Goal: Task Accomplishment & Management: Use online tool/utility

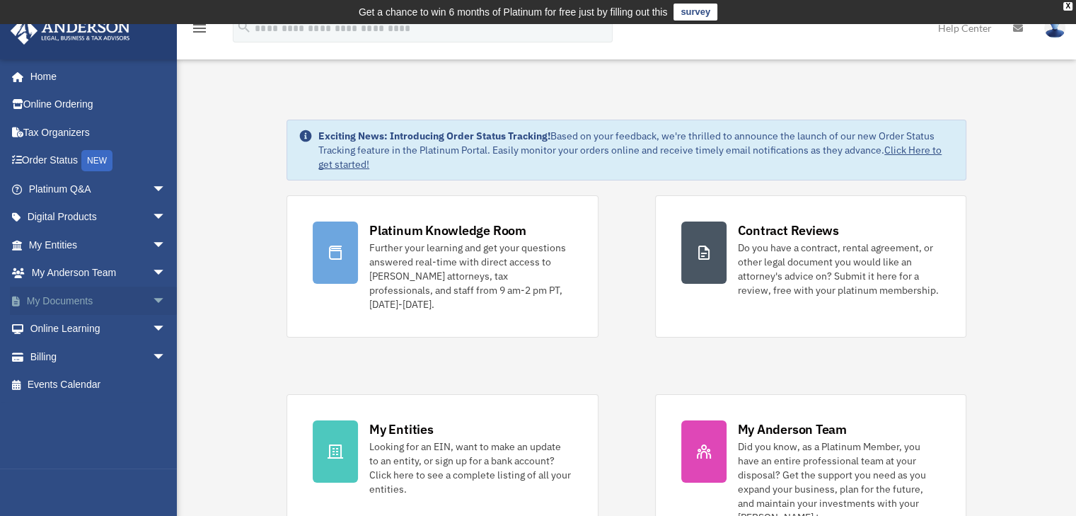
click at [152, 302] on span "arrow_drop_down" at bounding box center [166, 301] width 28 height 29
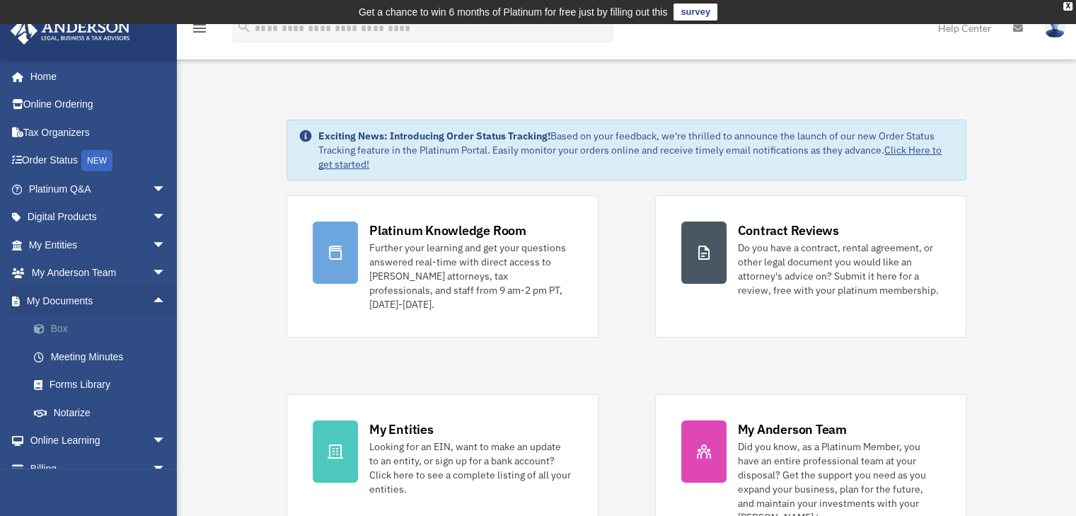
click at [69, 333] on link "Box" at bounding box center [104, 329] width 168 height 28
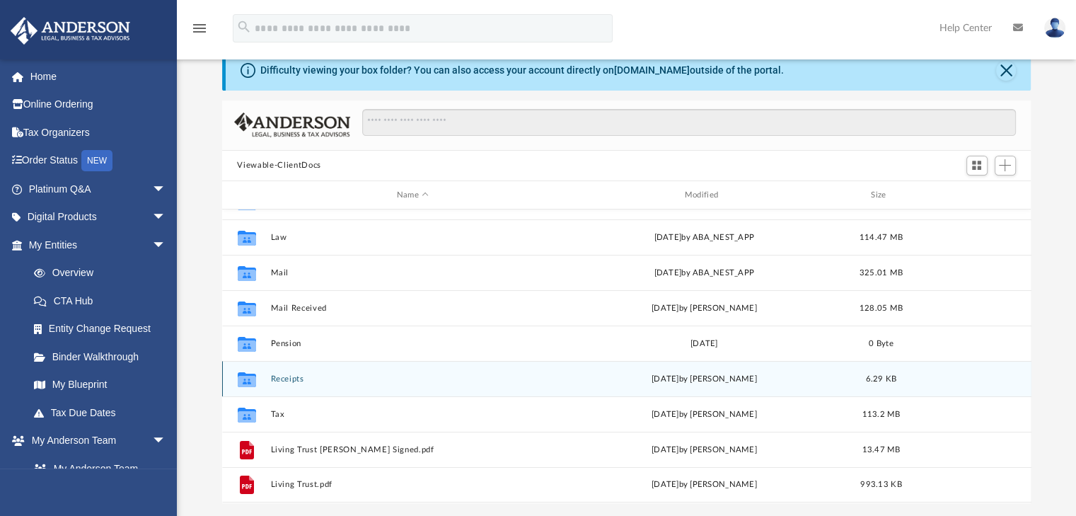
scroll to position [71, 0]
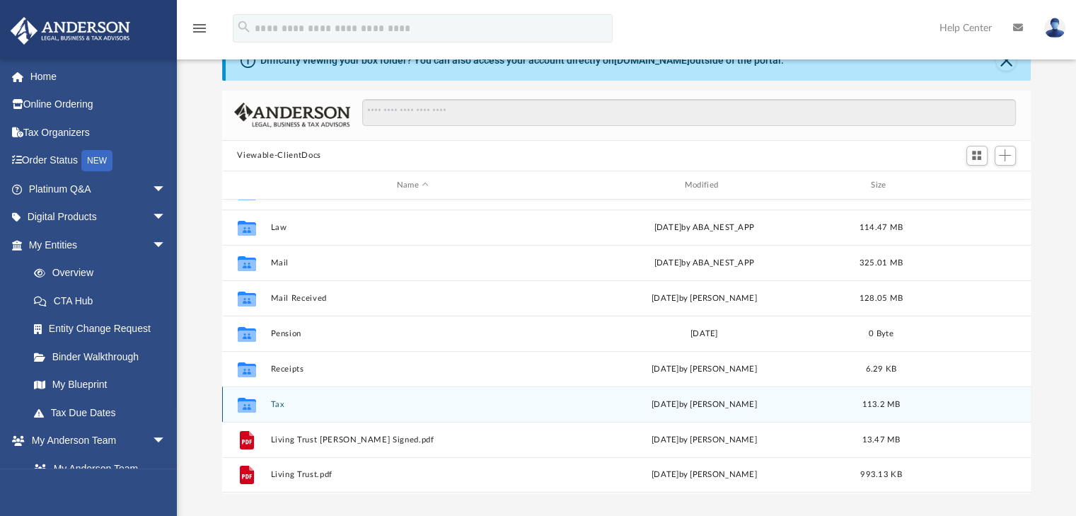
click at [358, 398] on div "Collaborated Folder Tax [DATE] by [PERSON_NAME] 113.2 MB" at bounding box center [627, 403] width 810 height 35
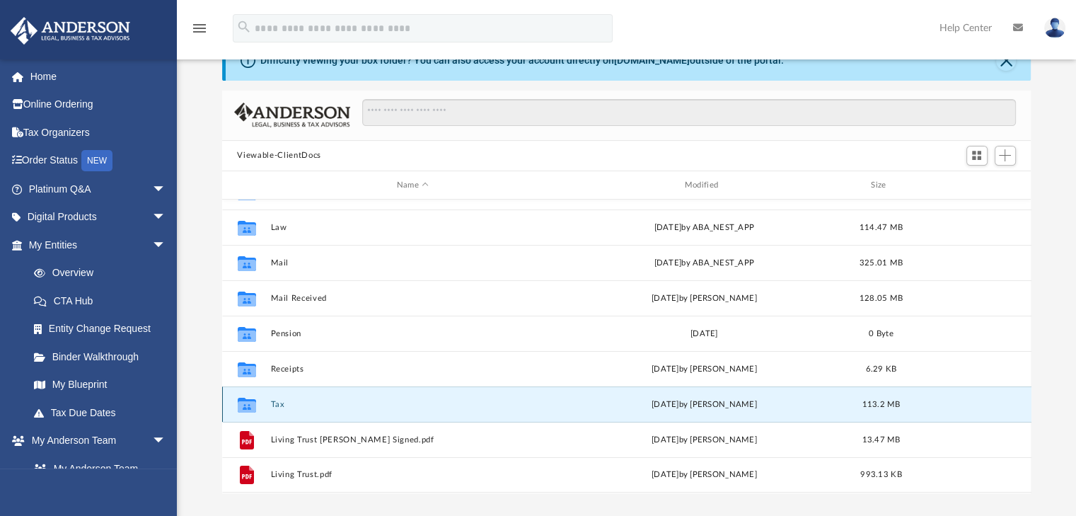
click at [289, 408] on button "Tax" at bounding box center [412, 404] width 285 height 9
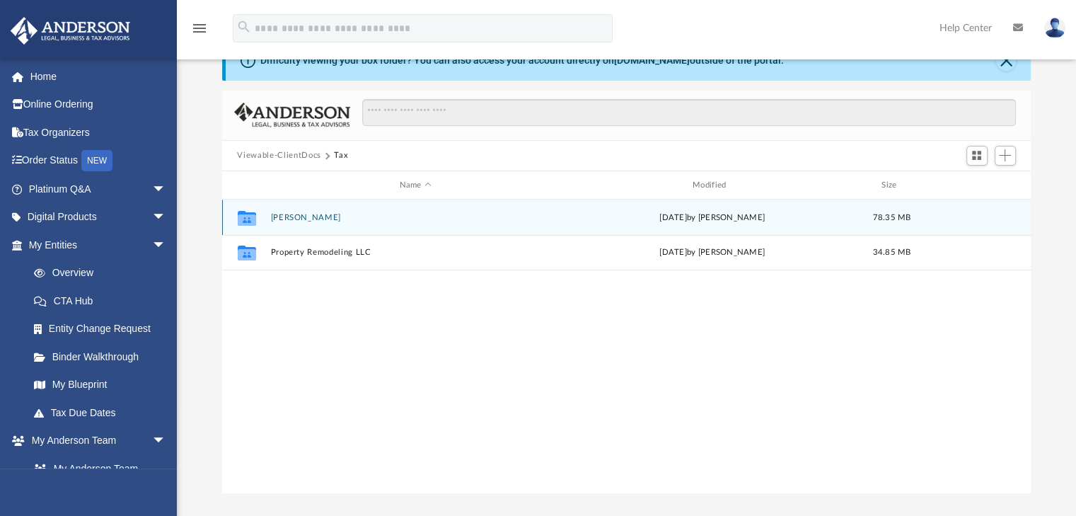
scroll to position [0, 0]
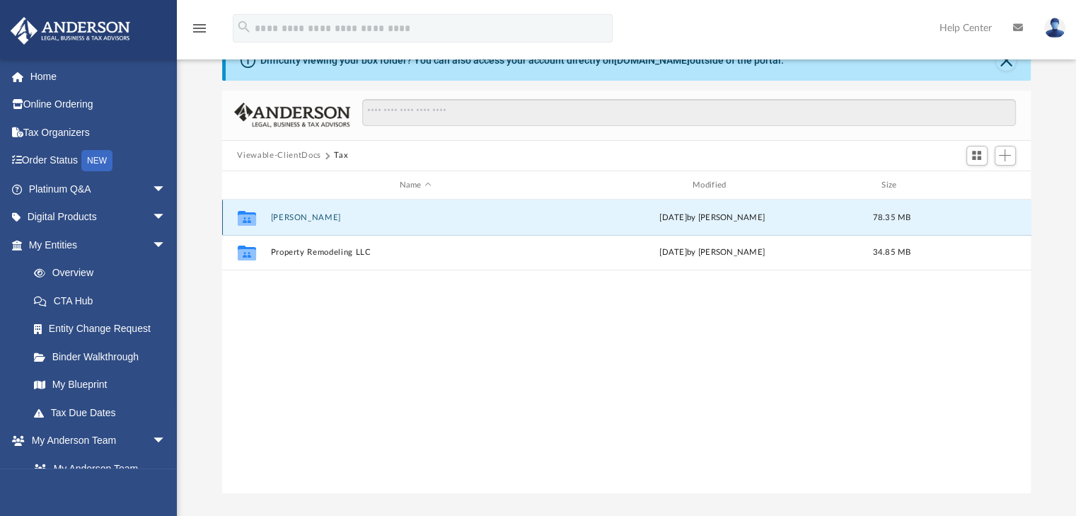
click at [301, 216] on button "[PERSON_NAME]" at bounding box center [415, 217] width 290 height 9
click at [278, 217] on button "2024" at bounding box center [415, 217] width 290 height 9
click at [321, 217] on button "Digital Tax Organizer" at bounding box center [415, 217] width 290 height 9
click at [524, 410] on div "Collaborated Folder Digital Tax Organizer [DATE] by [PERSON_NAME] 78.21 MB" at bounding box center [627, 346] width 810 height 293
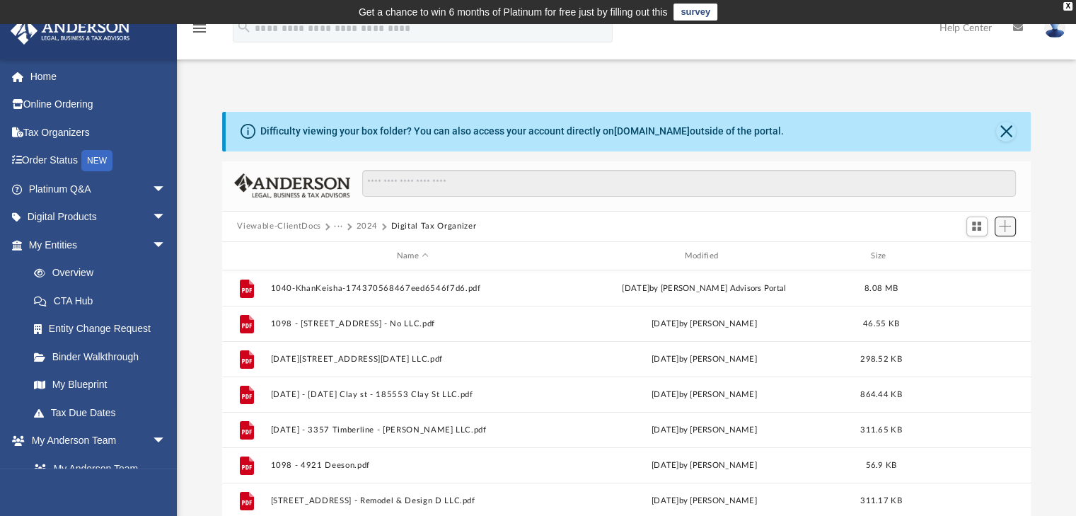
click at [1006, 231] on span "Add" at bounding box center [1005, 226] width 12 height 12
click at [972, 252] on li "Upload" at bounding box center [985, 254] width 45 height 15
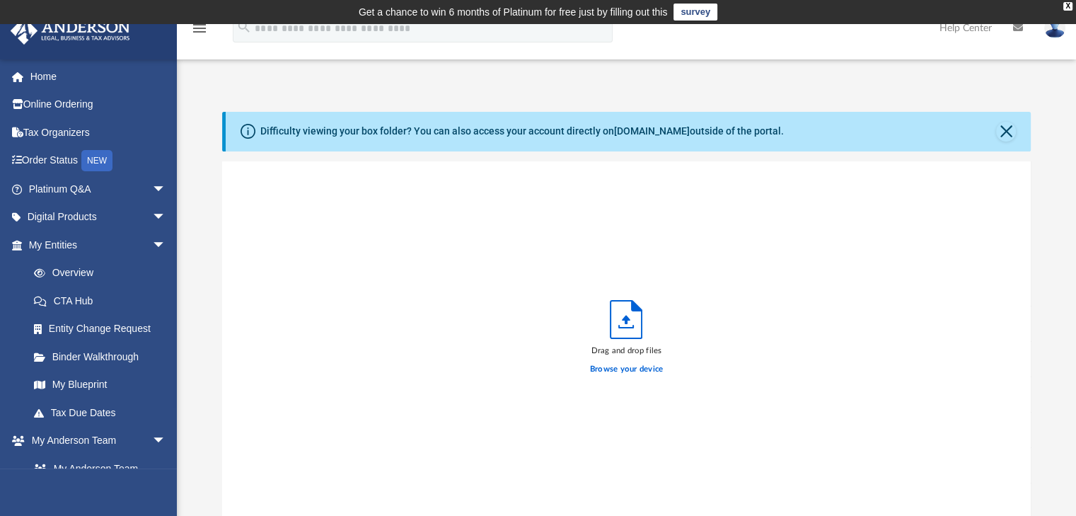
scroll to position [348, 798]
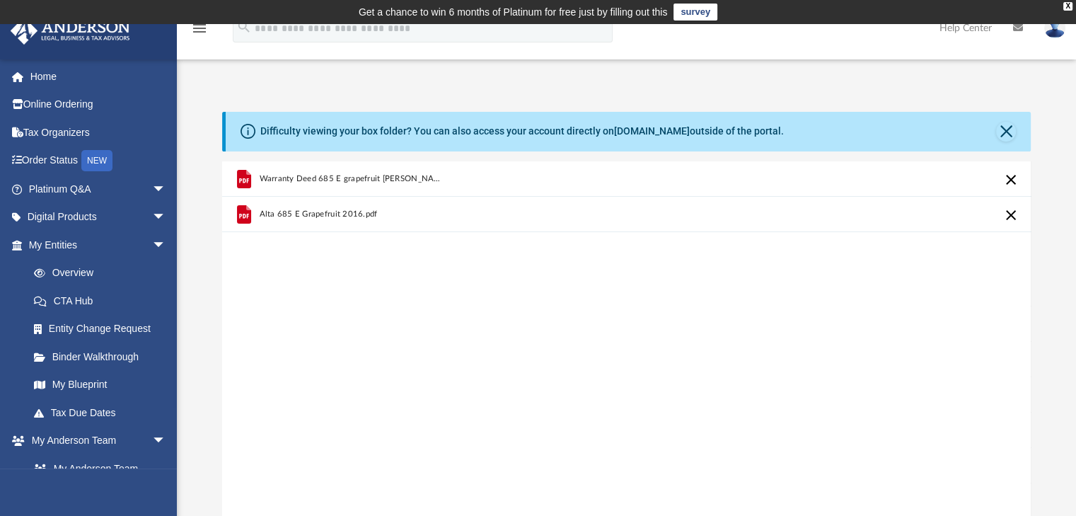
click at [576, 379] on div "Warranty Deed 685 E grapefruit [PERSON_NAME] and [PERSON_NAME] 2016.pdf Alta 68…" at bounding box center [627, 341] width 810 height 360
click at [757, 205] on div "Alta 685 E Grapefruit 2016.pdf" at bounding box center [627, 214] width 810 height 35
